Goal: Book appointment/travel/reservation

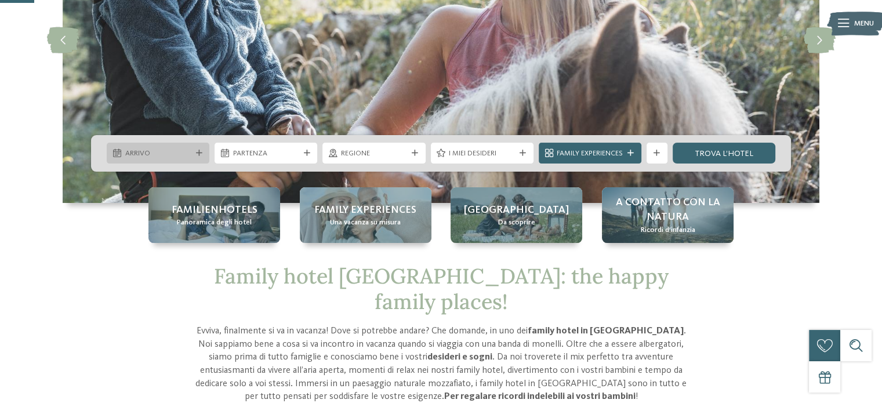
click at [194, 155] on div at bounding box center [199, 153] width 10 height 6
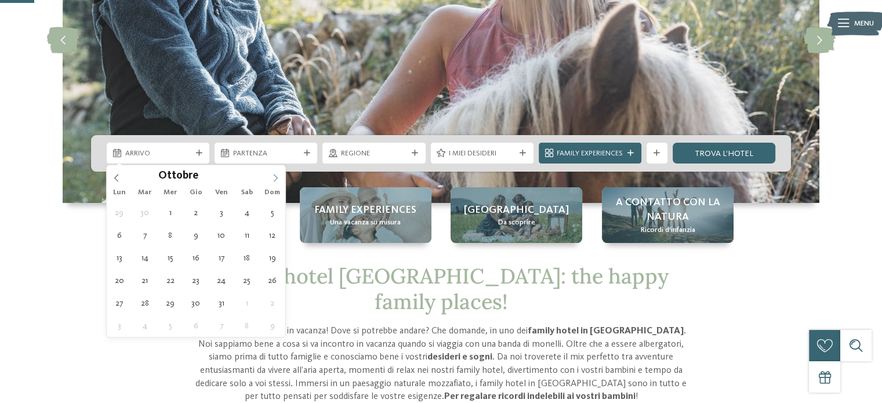
click at [277, 174] on icon at bounding box center [275, 178] width 8 height 8
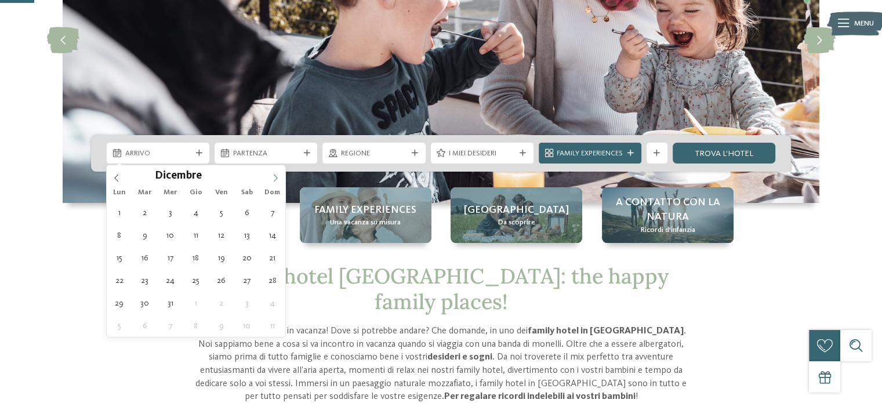
click at [277, 174] on icon at bounding box center [275, 178] width 8 height 8
type input "****"
click at [277, 174] on icon at bounding box center [275, 178] width 8 height 8
type div "03.01.2026"
type input "****"
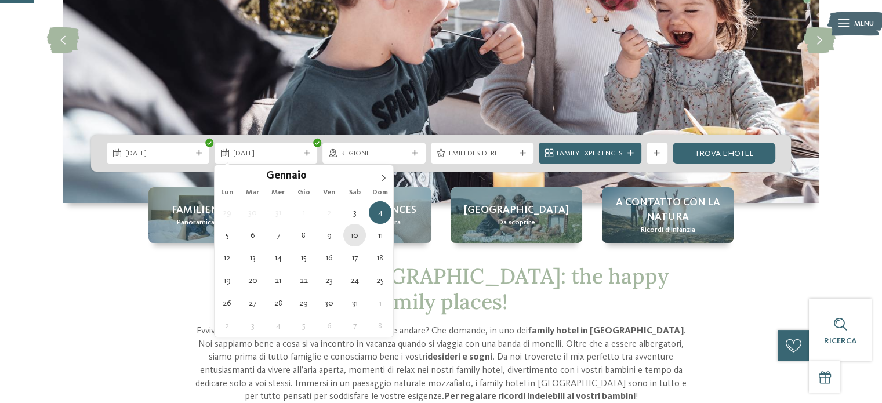
type div "10.01.2026"
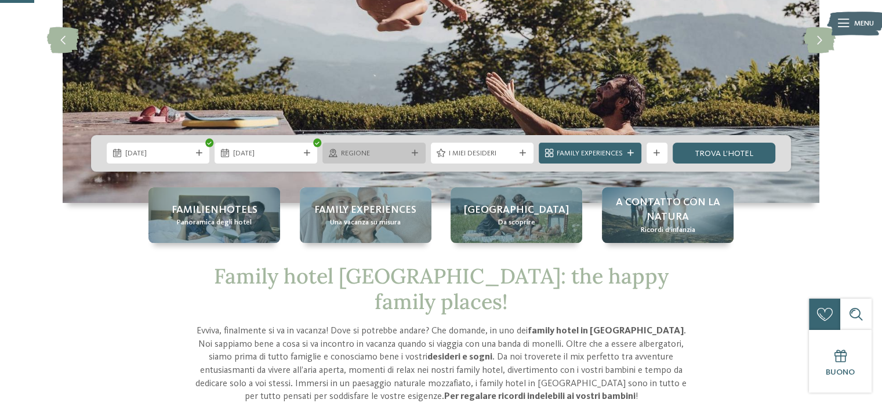
click at [413, 148] on div "Regione" at bounding box center [373, 153] width 103 height 21
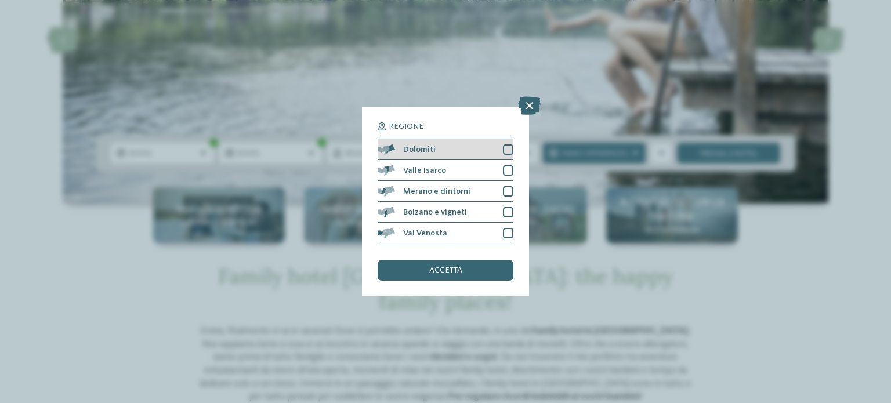
click at [508, 146] on div at bounding box center [508, 149] width 10 height 10
click at [760, 282] on div "Regione Dolomiti" at bounding box center [445, 201] width 891 height 403
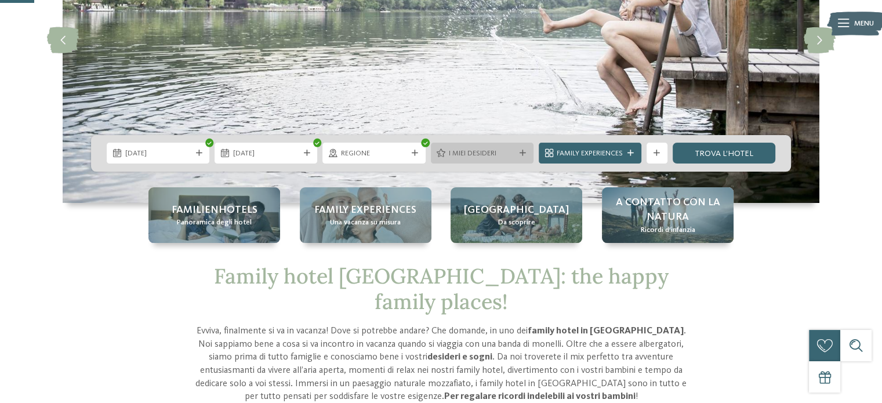
click at [496, 153] on span "I miei desideri" at bounding box center [482, 153] width 66 height 10
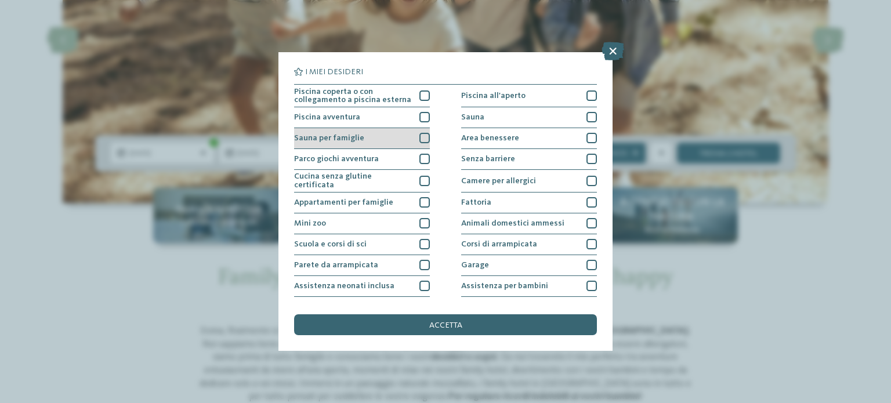
click at [423, 136] on div at bounding box center [424, 138] width 10 height 10
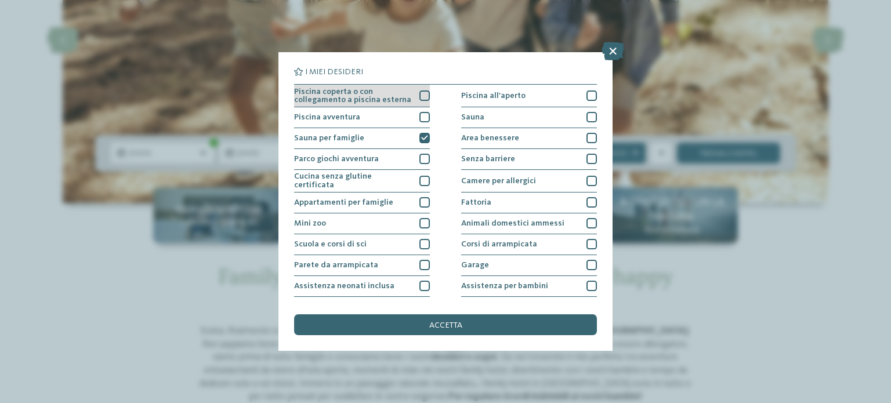
click at [421, 93] on div at bounding box center [424, 95] width 10 height 10
click at [421, 93] on icon at bounding box center [424, 95] width 7 height 6
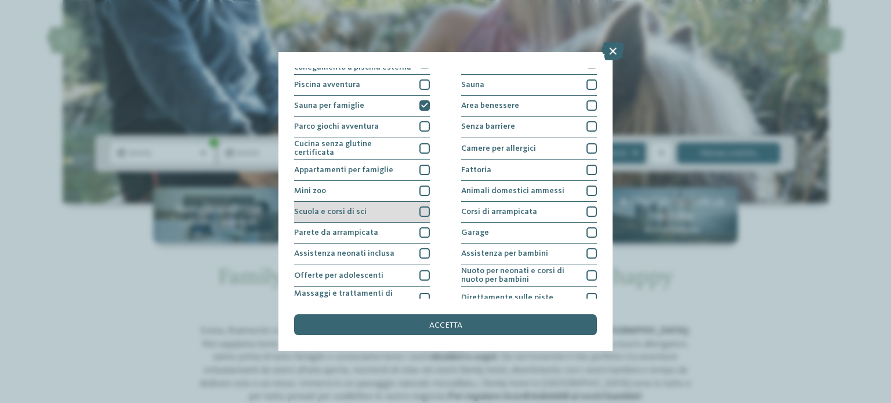
scroll to position [146, 0]
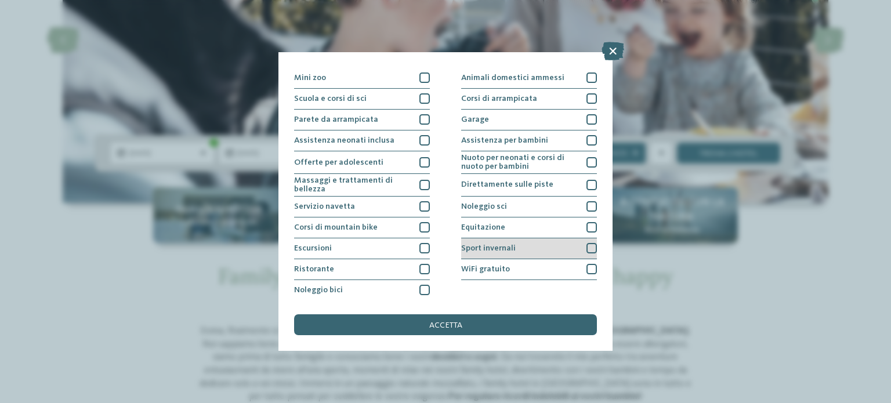
click at [587, 245] on div at bounding box center [591, 248] width 10 height 10
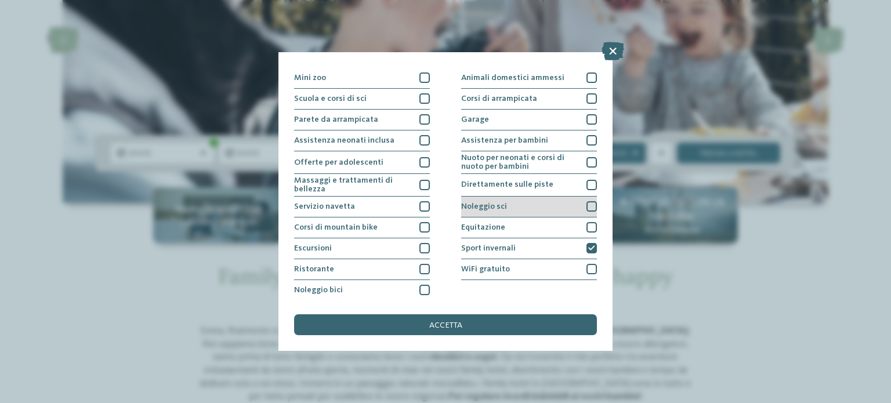
click at [586, 201] on div at bounding box center [591, 206] width 10 height 10
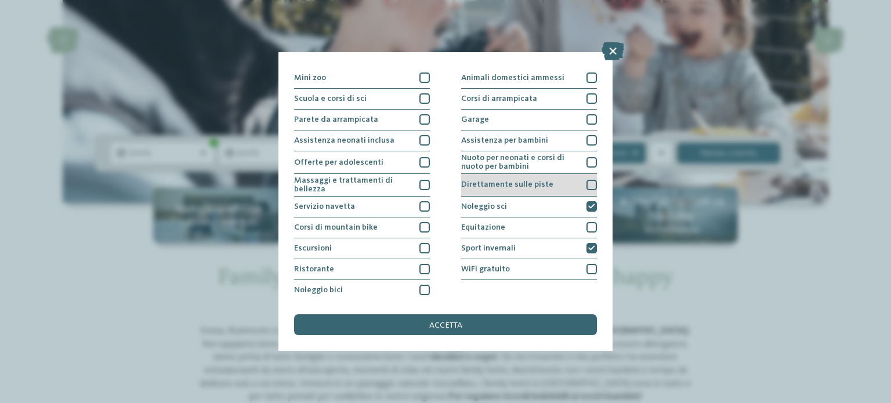
click at [586, 180] on div at bounding box center [591, 185] width 10 height 10
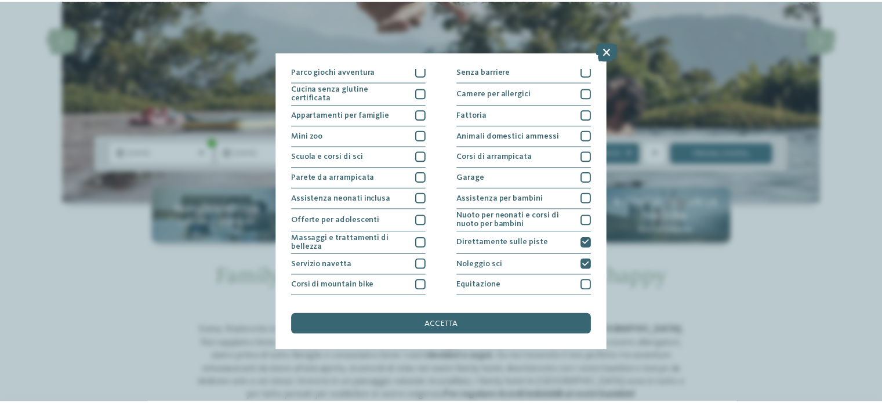
scroll to position [0, 0]
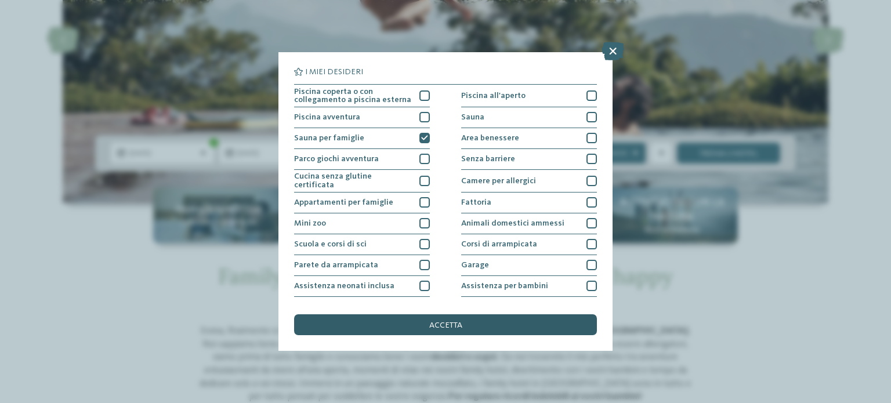
click at [436, 324] on span "accetta" at bounding box center [445, 325] width 33 height 8
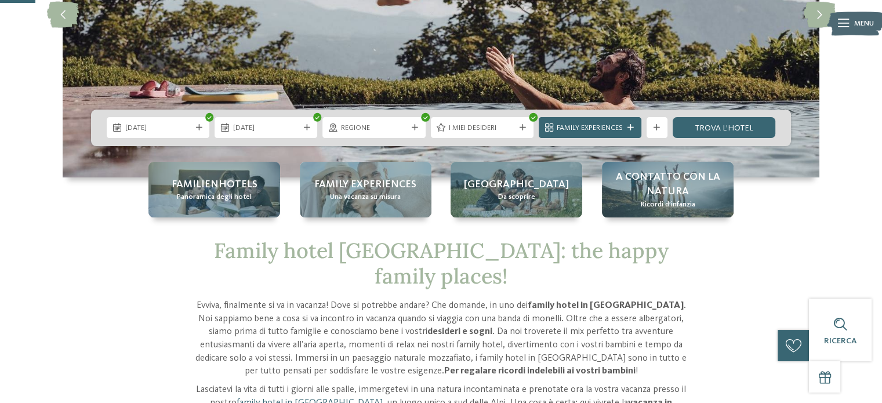
scroll to position [174, 0]
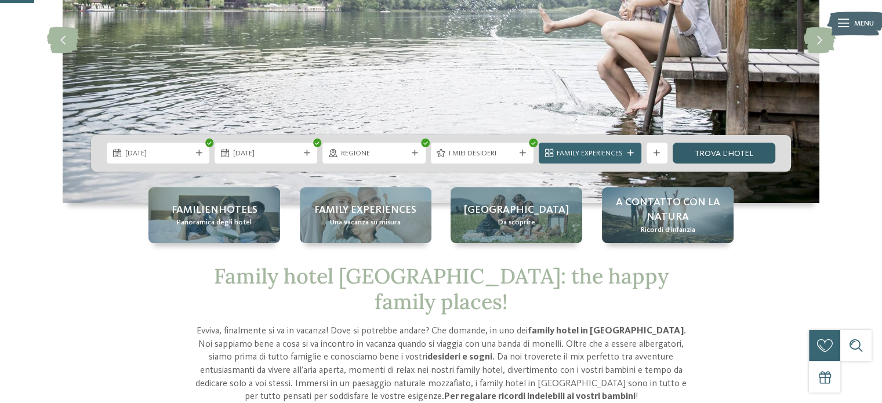
drag, startPoint x: 733, startPoint y: 154, endPoint x: 723, endPoint y: 149, distance: 10.9
click at [733, 154] on link "trova l’hotel" at bounding box center [724, 153] width 103 height 21
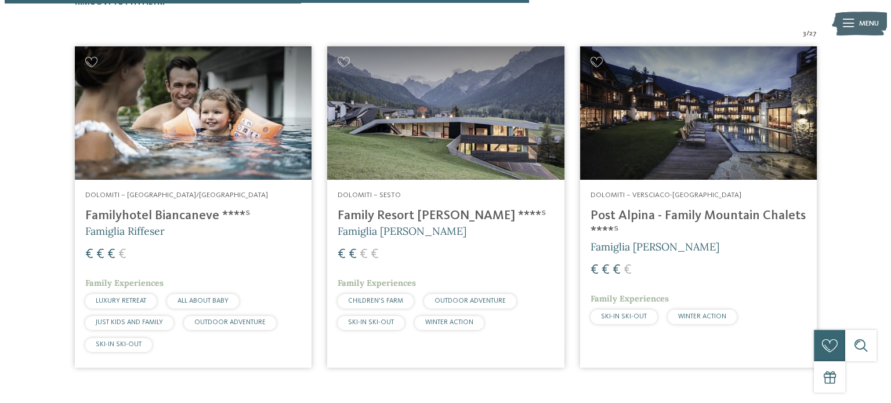
scroll to position [336, 0]
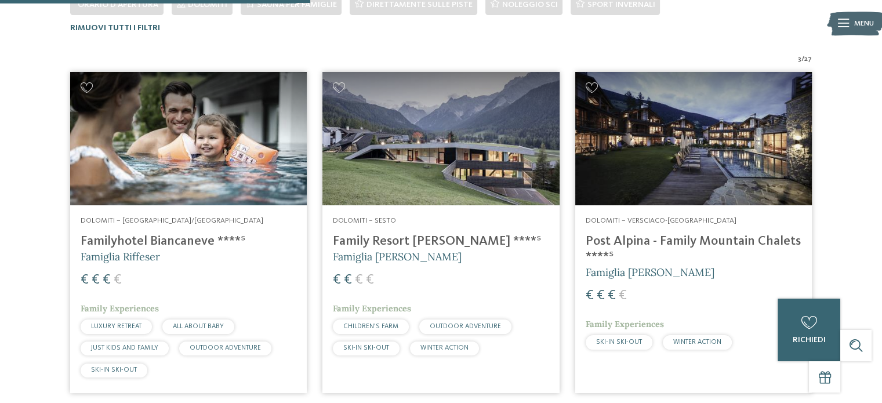
click at [362, 350] on span "SKI-IN SKI-OUT" at bounding box center [366, 347] width 46 height 7
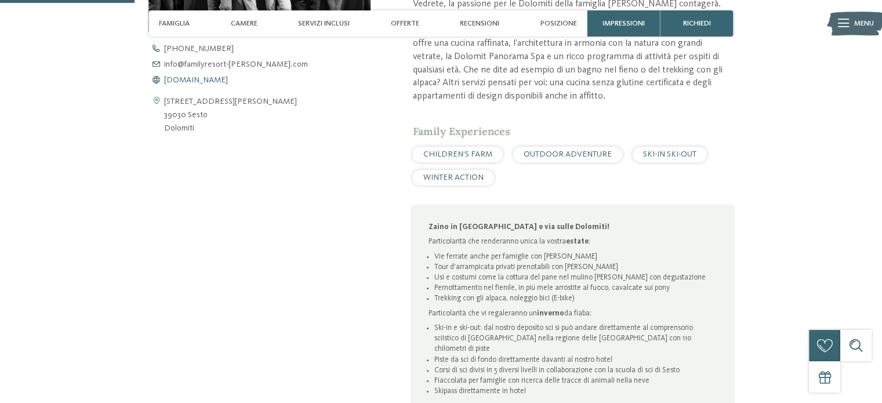
scroll to position [406, 0]
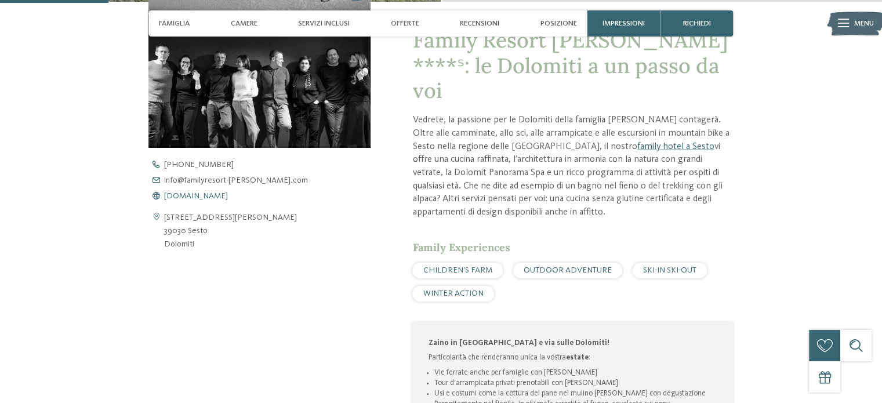
click at [211, 195] on span "www.familyresort-rainer.com" at bounding box center [196, 196] width 64 height 8
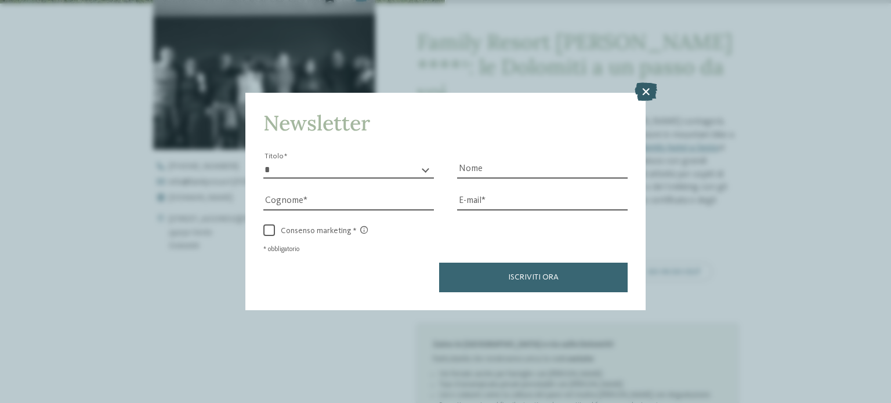
click at [644, 90] on icon at bounding box center [645, 91] width 23 height 19
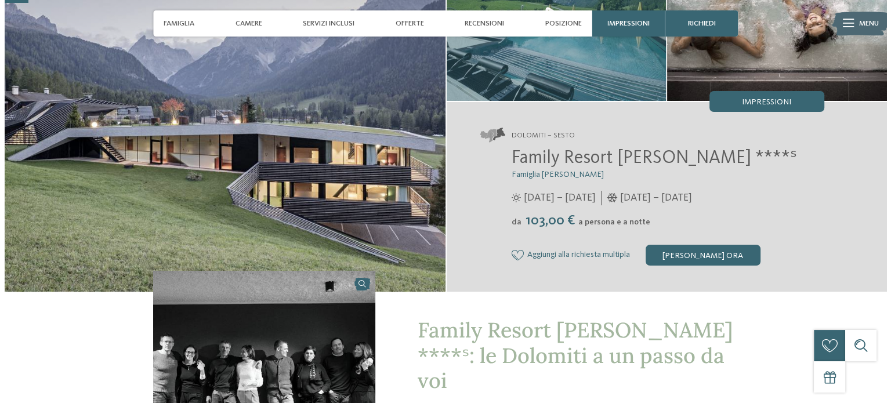
scroll to position [0, 0]
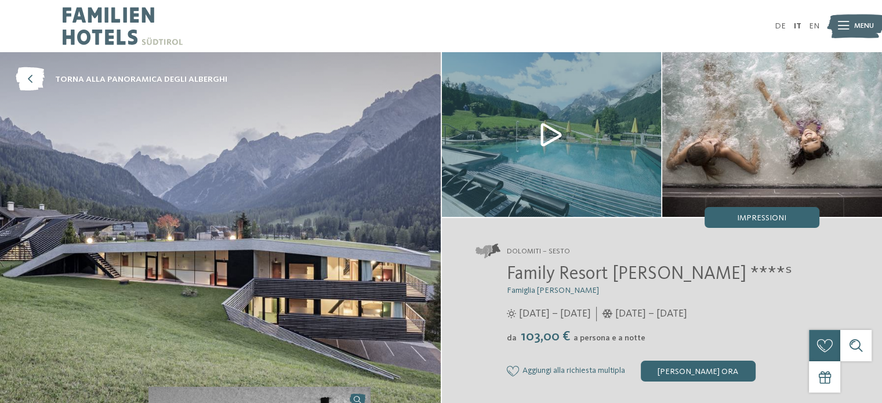
click at [856, 27] on span "Menu" at bounding box center [864, 26] width 20 height 10
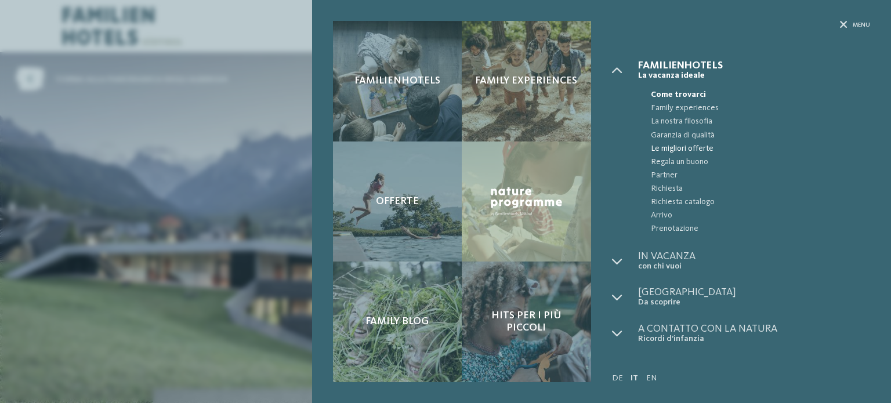
click at [670, 150] on span "Le migliori offerte" at bounding box center [760, 148] width 219 height 13
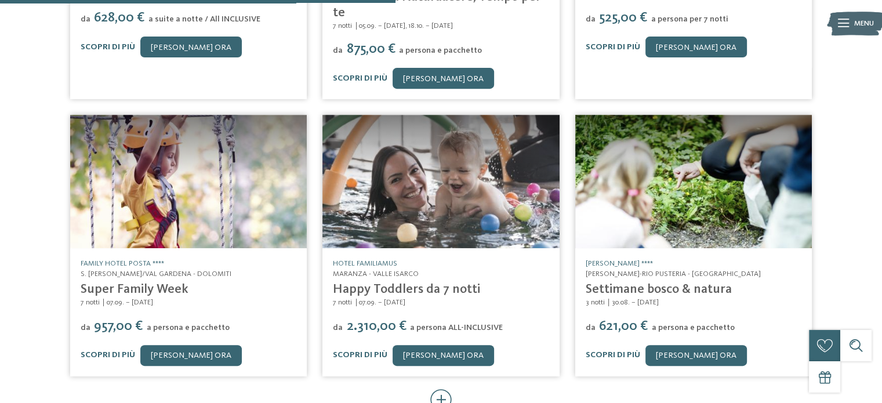
scroll to position [638, 0]
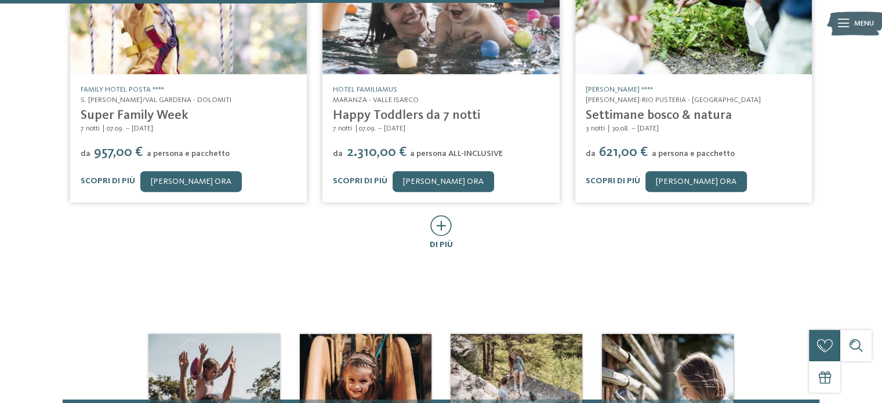
click at [443, 215] on icon at bounding box center [440, 225] width 21 height 21
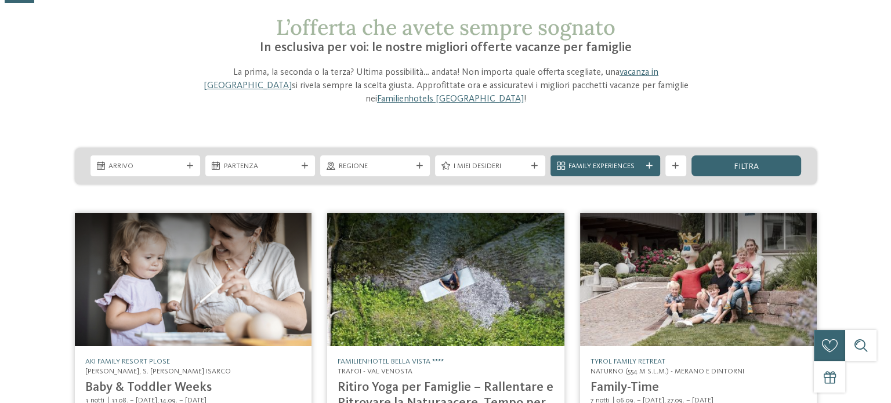
scroll to position [0, 0]
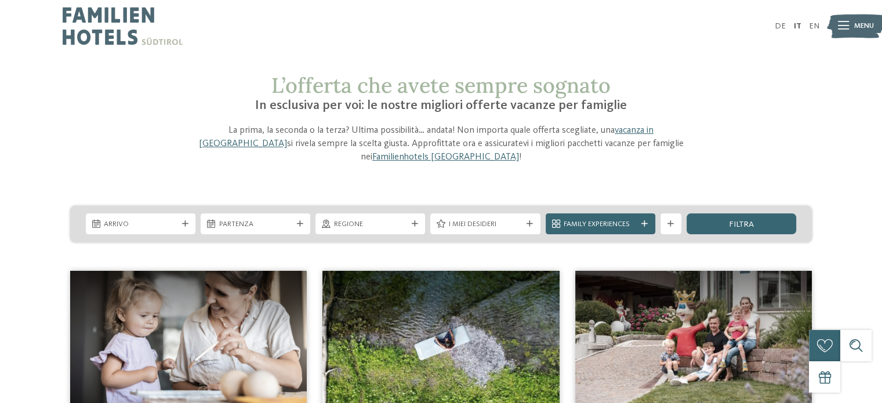
click at [842, 30] on icon at bounding box center [843, 26] width 11 height 8
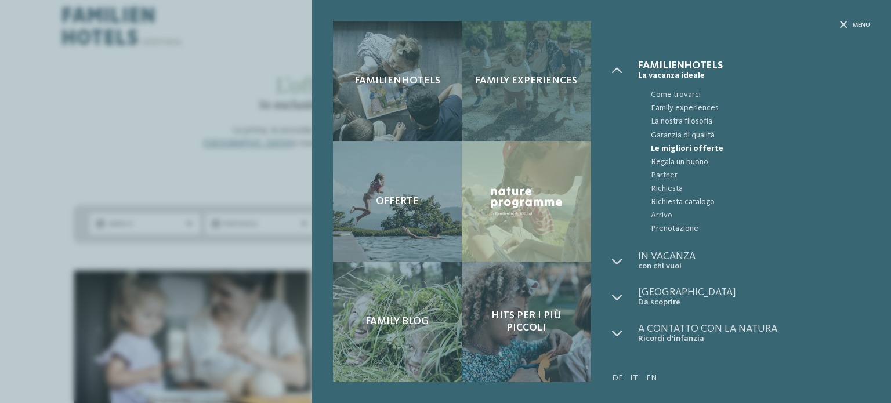
click at [530, 85] on span "Family experiences" at bounding box center [526, 81] width 102 height 13
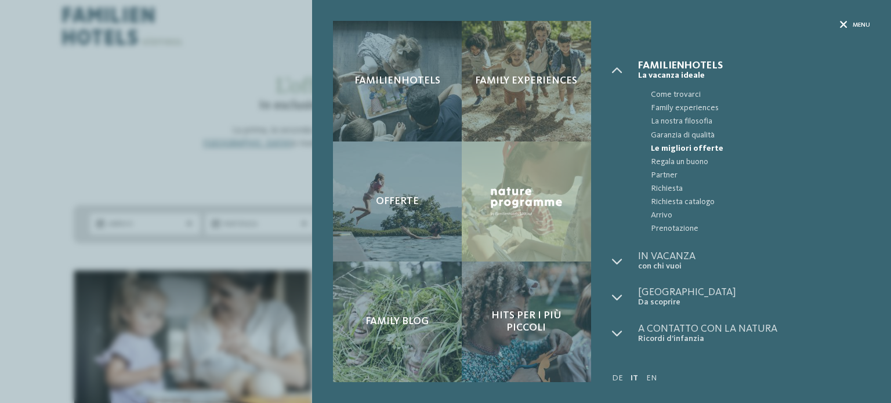
click at [844, 22] on icon at bounding box center [844, 25] width 8 height 8
